Goal: Register for event/course

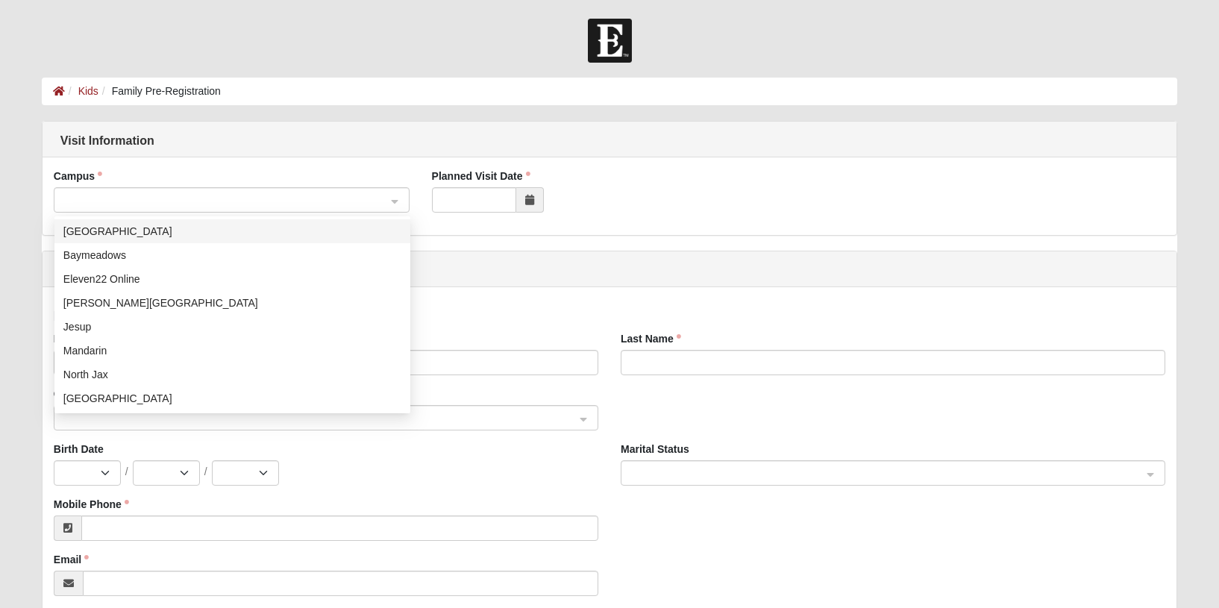
click at [322, 204] on span at bounding box center [224, 200] width 323 height 16
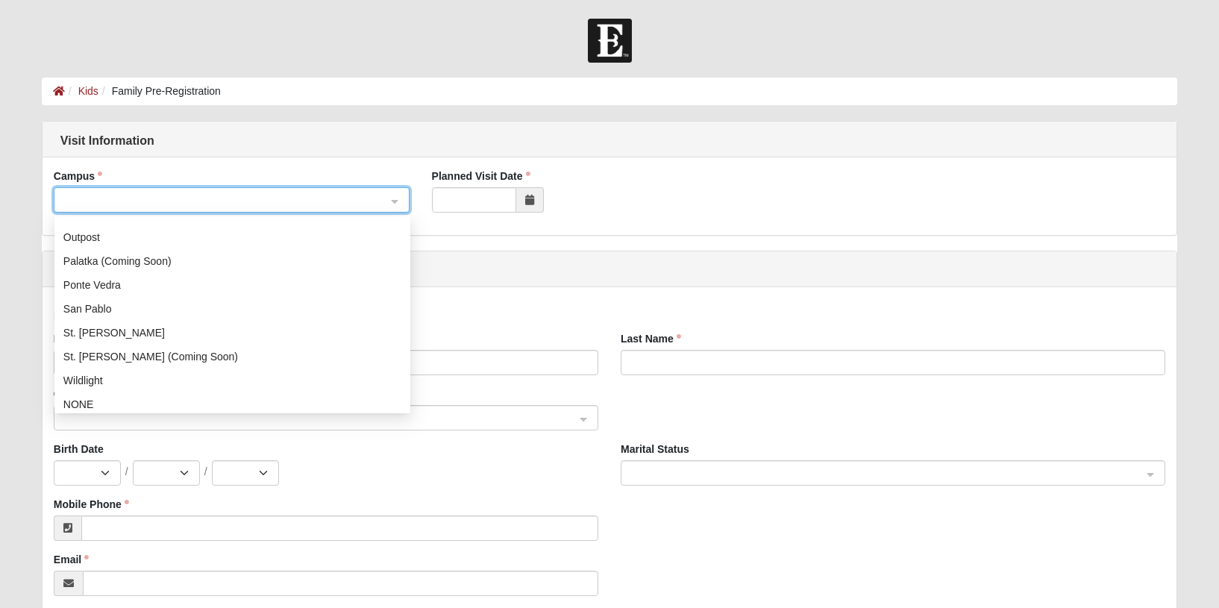
scroll to position [191, 0]
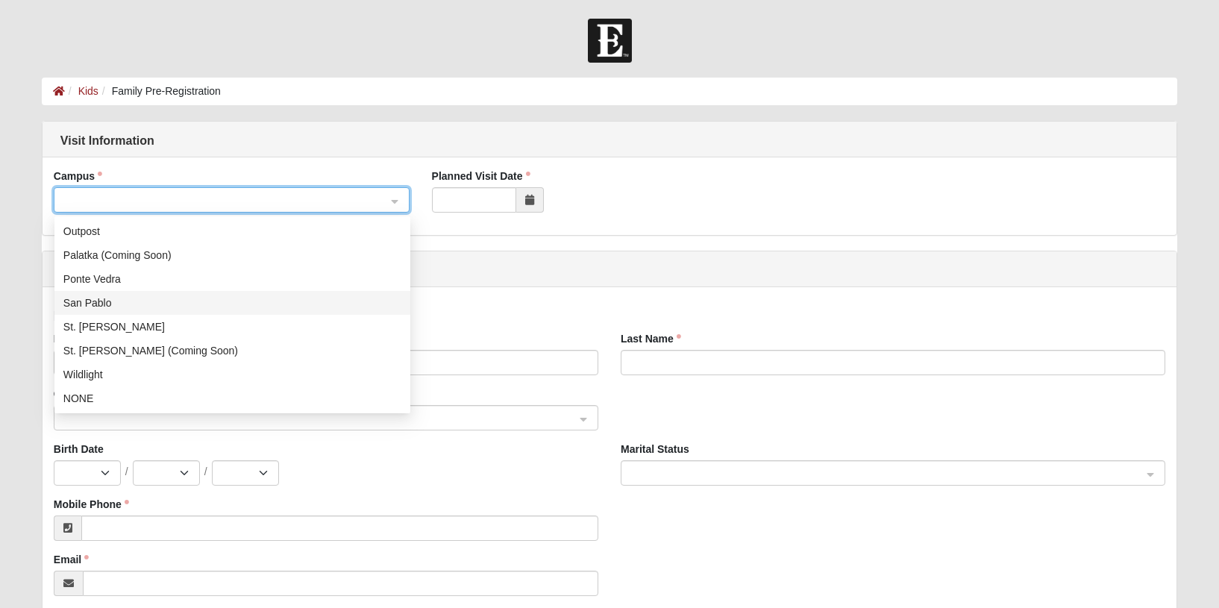
click at [278, 295] on div "San Pablo" at bounding box center [232, 303] width 338 height 16
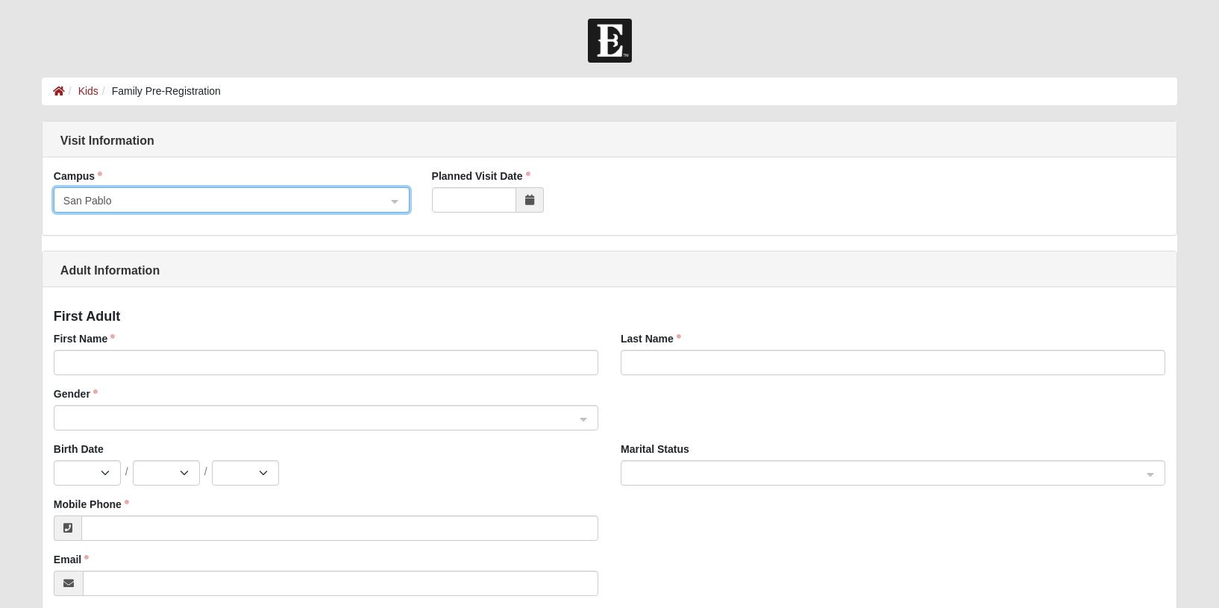
click at [531, 204] on icon at bounding box center [529, 200] width 9 height 10
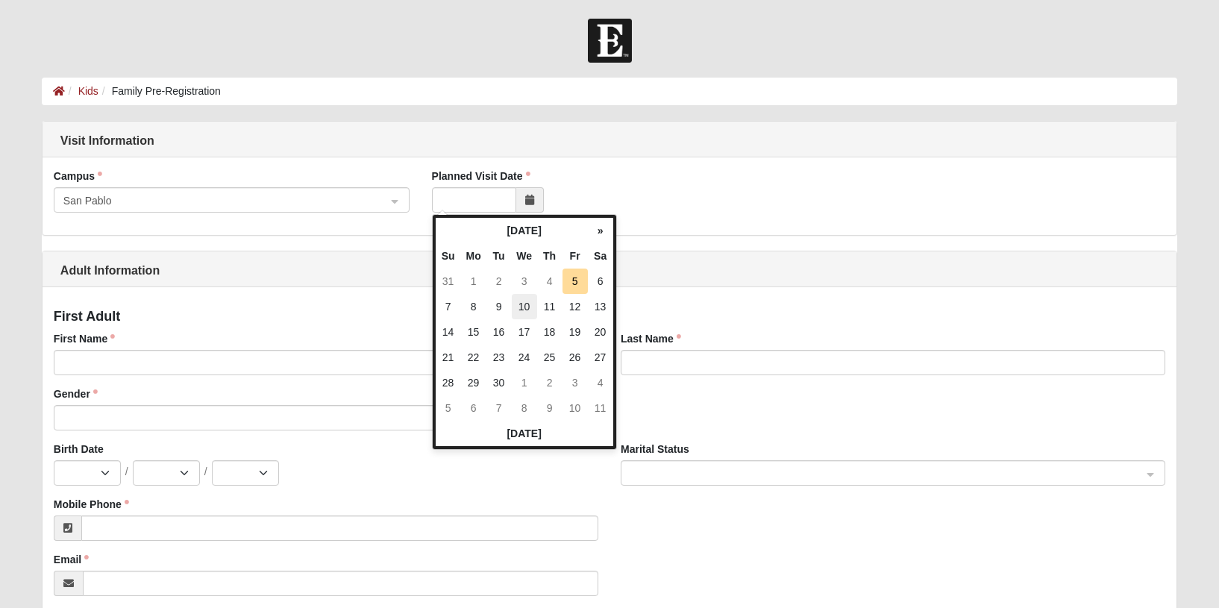
click at [526, 313] on td "10" at bounding box center [524, 306] width 25 height 25
type input "[DATE]"
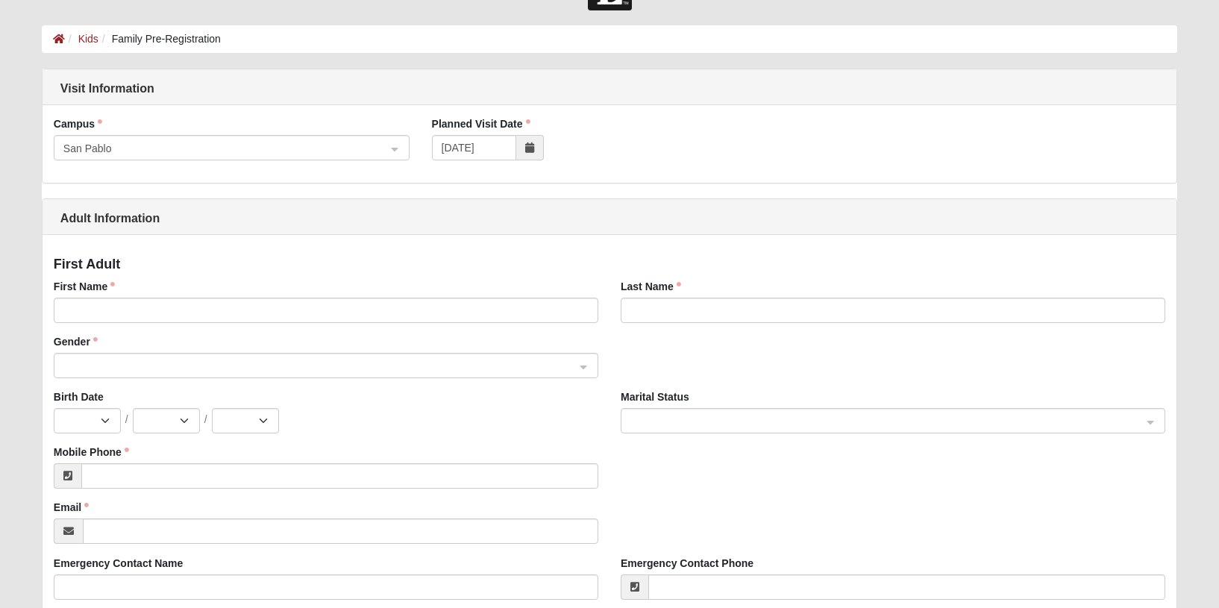
scroll to position [0, 0]
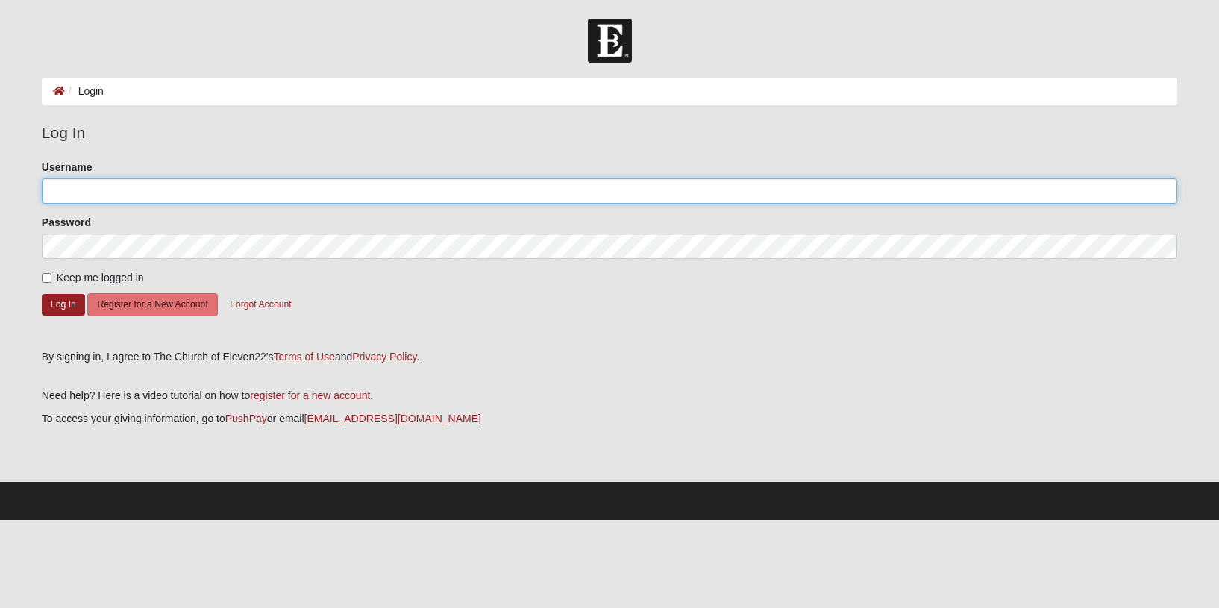
type input "rgerber"
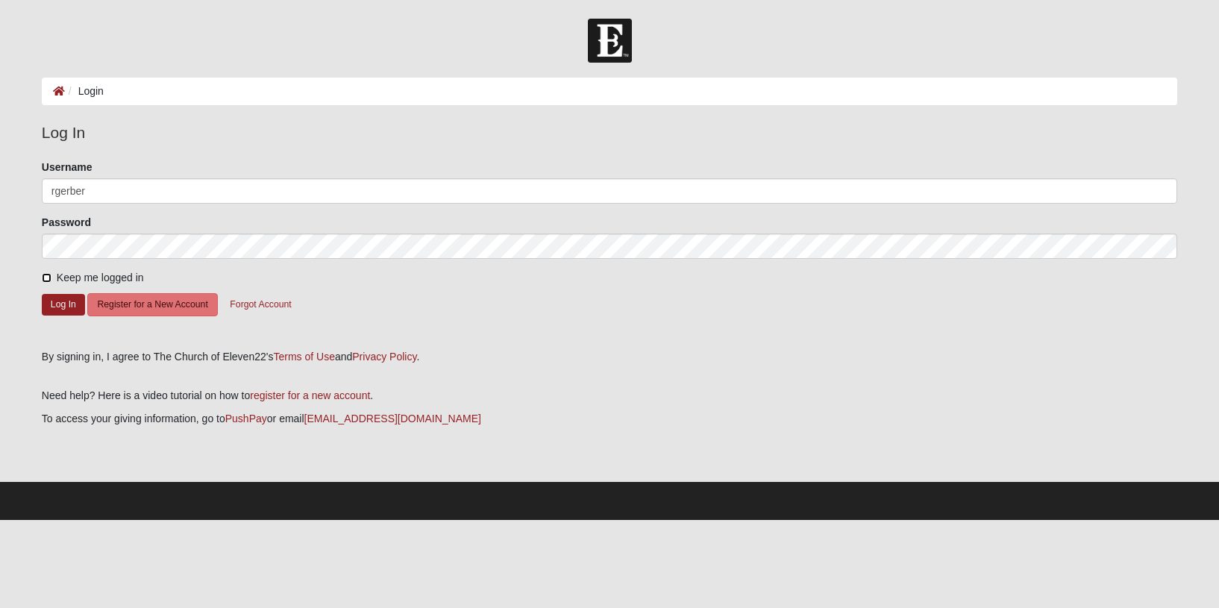
click at [46, 279] on input "Keep me logged in" at bounding box center [47, 278] width 10 height 10
checkbox input "true"
click at [54, 301] on button "Log In" at bounding box center [63, 305] width 43 height 22
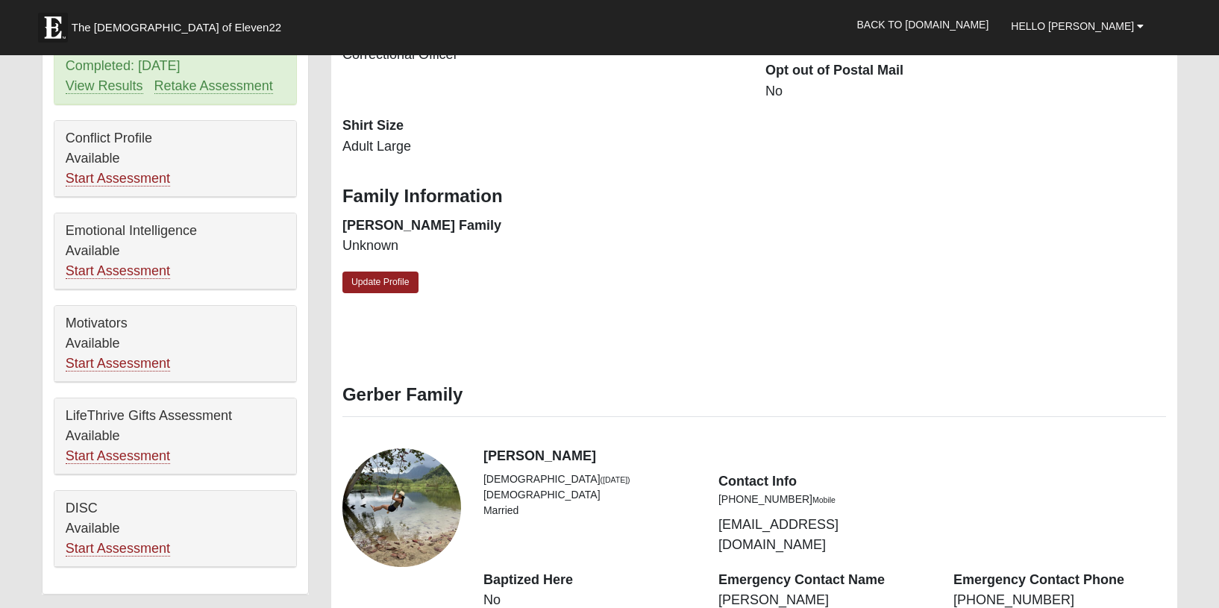
scroll to position [624, 0]
click at [378, 282] on link "Update Profile" at bounding box center [380, 282] width 76 height 22
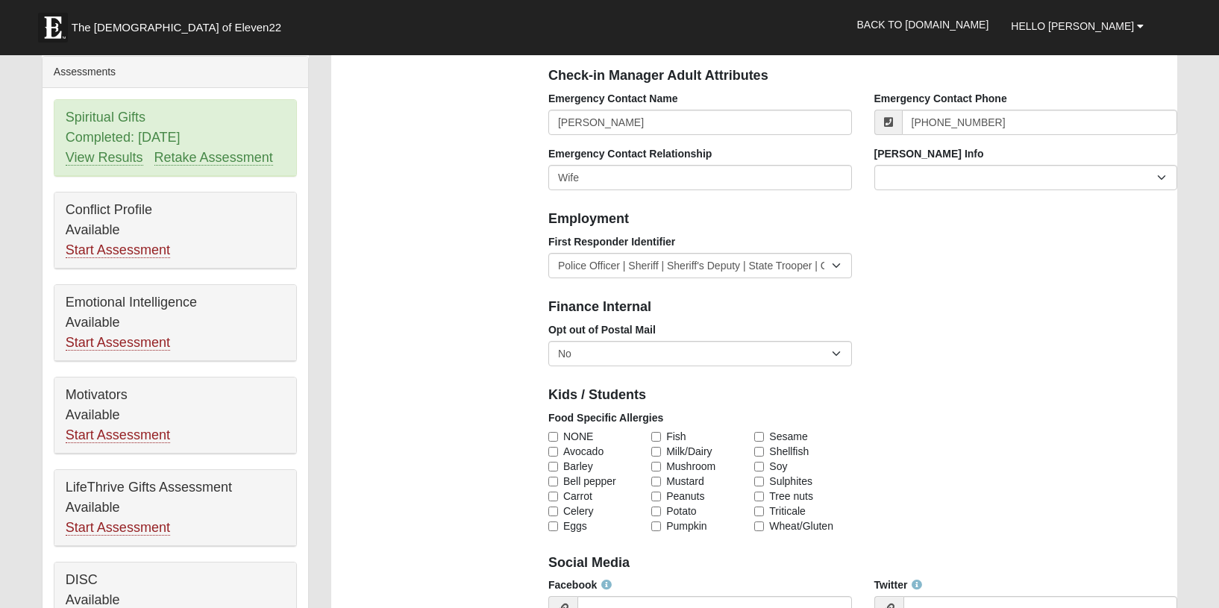
scroll to position [550, 0]
drag, startPoint x: 556, startPoint y: 437, endPoint x: 566, endPoint y: 436, distance: 10.6
click at [556, 437] on input "NONE" at bounding box center [553, 438] width 10 height 10
checkbox input "true"
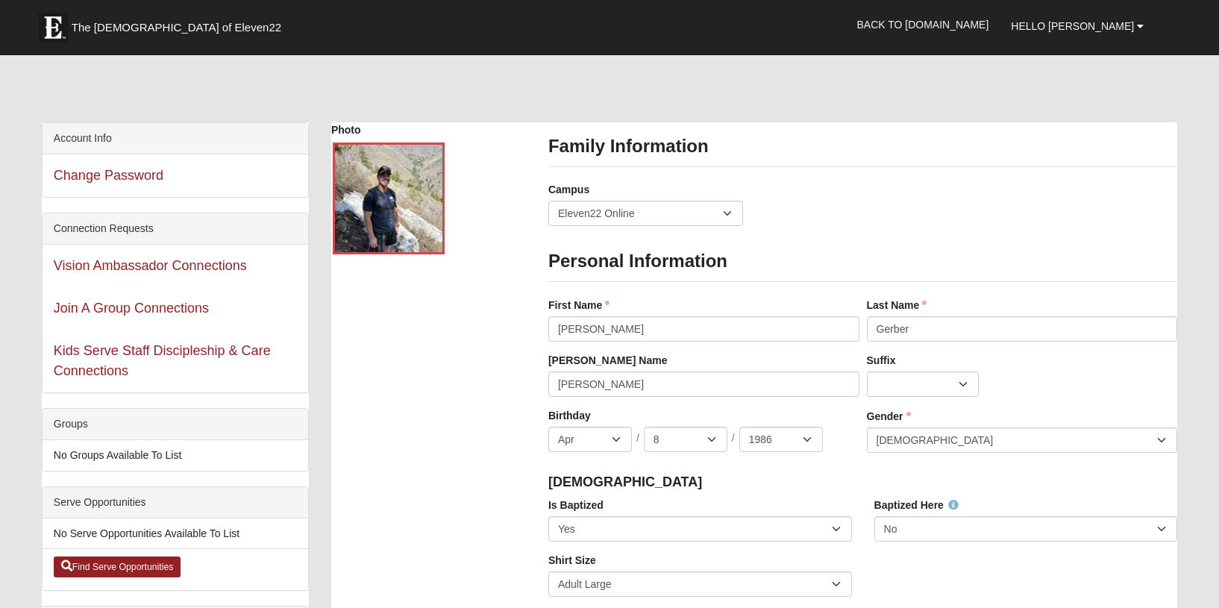
scroll to position [0, 0]
